Goal: Information Seeking & Learning: Learn about a topic

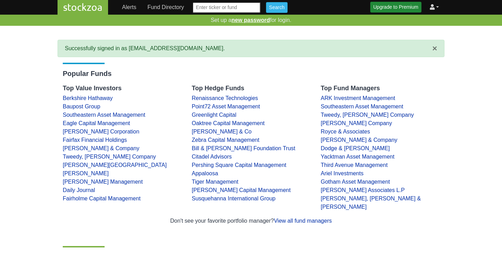
click at [386, 5] on link "Upgrade to Premium" at bounding box center [395, 7] width 51 height 11
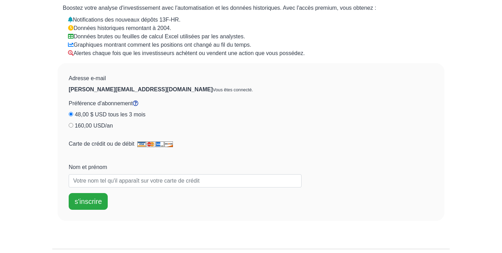
scroll to position [57, 0]
click at [87, 143] on label "Carte de crédit ou de débit" at bounding box center [121, 144] width 104 height 8
click at [140, 145] on img at bounding box center [155, 145] width 36 height 6
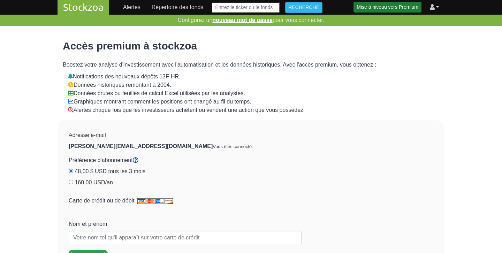
scroll to position [0, 0]
click at [197, 11] on link "Répertoire des fonds" at bounding box center [178, 7] width 58 height 14
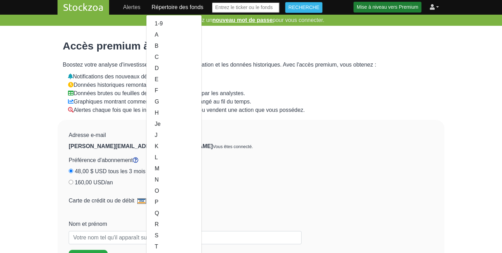
click at [135, 5] on link "Alertes" at bounding box center [131, 7] width 23 height 14
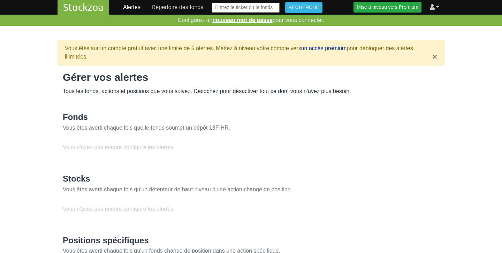
click at [93, 6] on link "Stockzoa" at bounding box center [84, 7] width 52 height 15
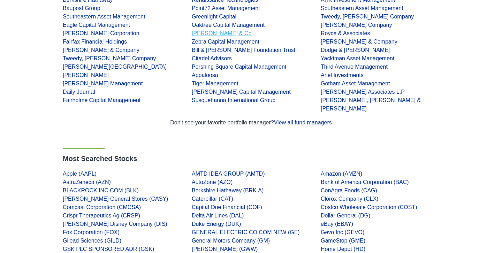
scroll to position [78, 0]
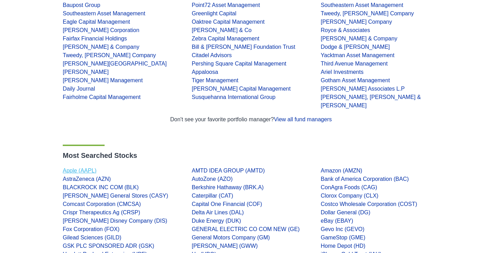
click at [67, 168] on link "Apple (AAPL)" at bounding box center [80, 171] width 34 height 6
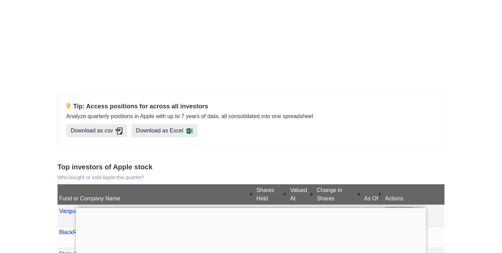
scroll to position [94, 0]
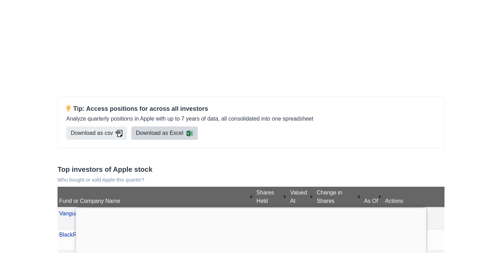
click at [162, 134] on link "Download as Excel" at bounding box center [164, 133] width 66 height 13
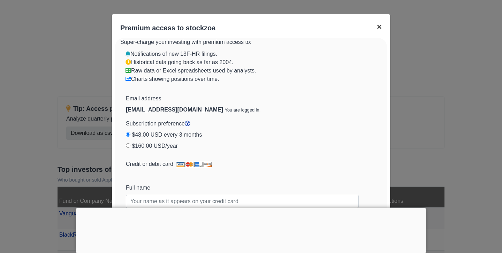
click at [380, 25] on span "×" at bounding box center [379, 26] width 5 height 9
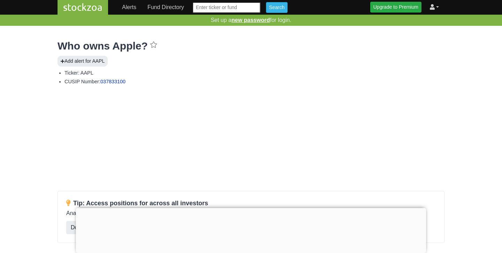
scroll to position [0, 0]
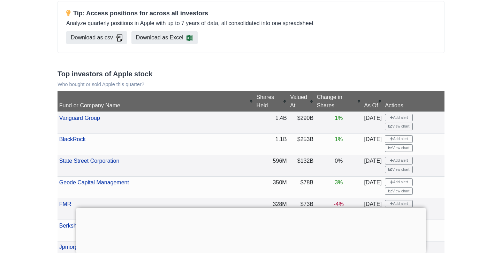
scroll to position [191, 0]
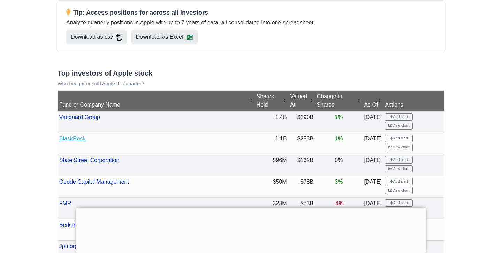
click at [80, 136] on link "BlackRock" at bounding box center [72, 139] width 27 height 6
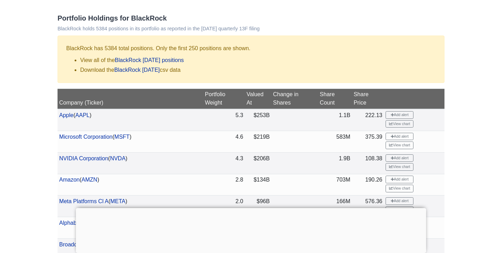
scroll to position [333, 0]
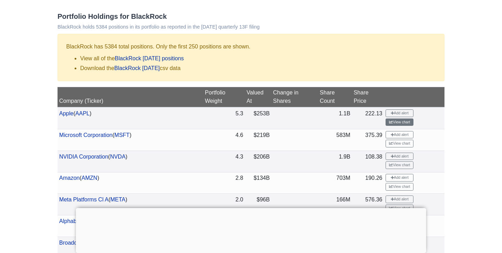
click at [414, 119] on link "View chart" at bounding box center [400, 123] width 28 height 8
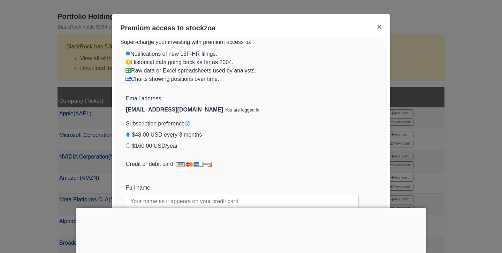
click at [190, 124] on icon at bounding box center [188, 124] width 6 height 6
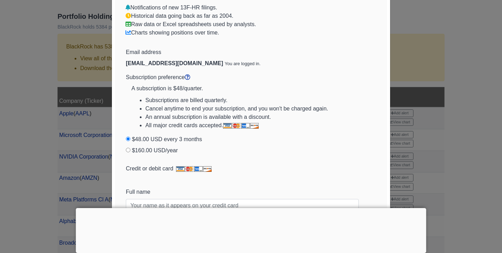
scroll to position [42, 0]
